Goal: Information Seeking & Learning: Learn about a topic

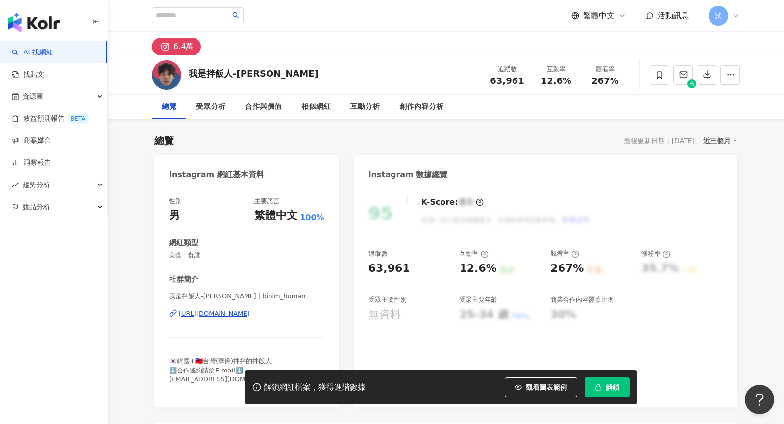
click at [734, 19] on icon at bounding box center [736, 16] width 8 height 8
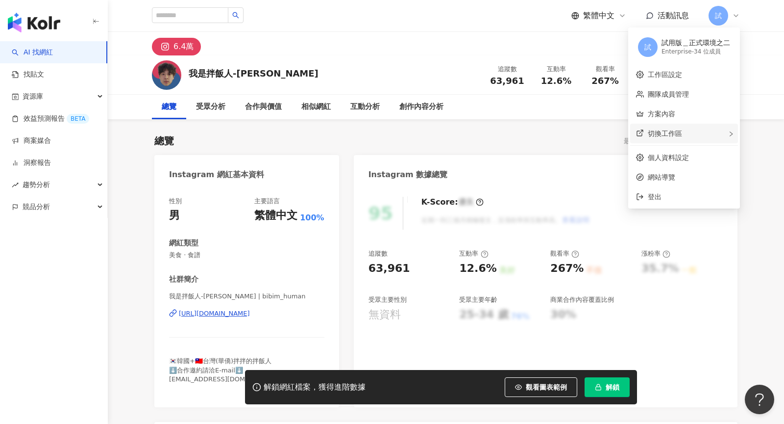
click at [699, 129] on div "切換工作區" at bounding box center [684, 134] width 108 height 20
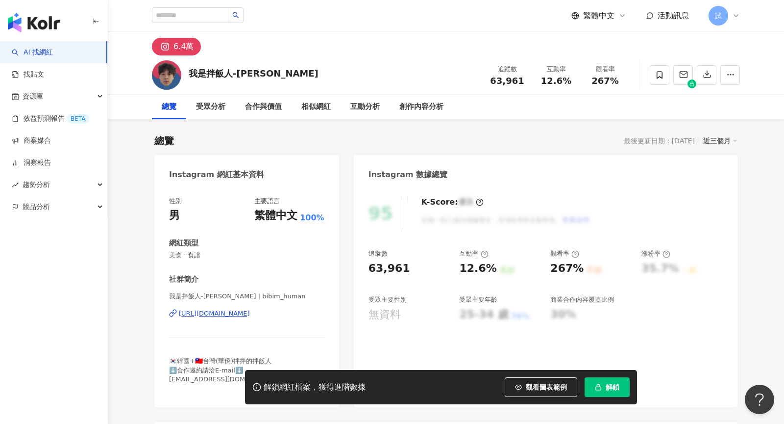
click at [619, 393] on button "解鎖" at bounding box center [607, 387] width 45 height 20
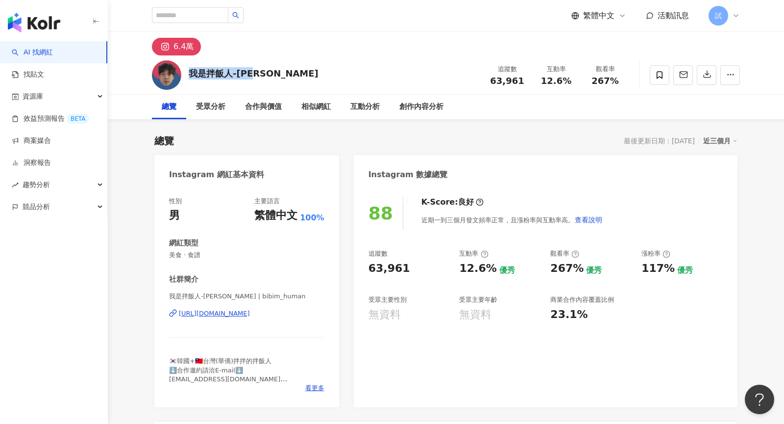
drag, startPoint x: 192, startPoint y: 73, endPoint x: 270, endPoint y: 71, distance: 78.0
click at [270, 71] on div "我是[DEMOGRAPHIC_DATA]飯人-王文慶 追蹤數 63,961 互動率 12.6% 觀看率 267%" at bounding box center [445, 74] width 627 height 39
copy div "我是拌飯人-[PERSON_NAME]"
